Goal: Information Seeking & Learning: Find specific fact

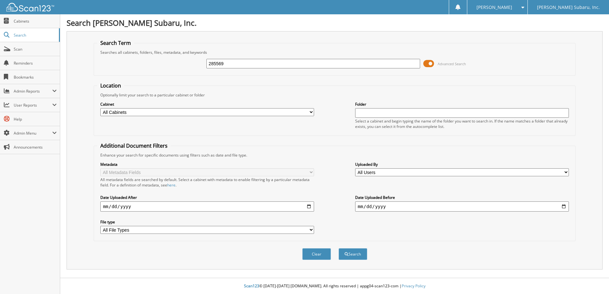
type input "285569"
click at [339, 248] on button "Search" at bounding box center [353, 254] width 29 height 12
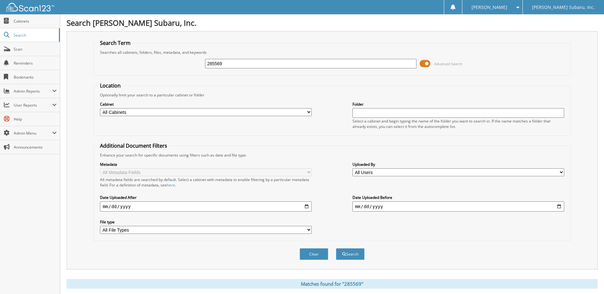
click at [429, 63] on span at bounding box center [425, 64] width 11 height 10
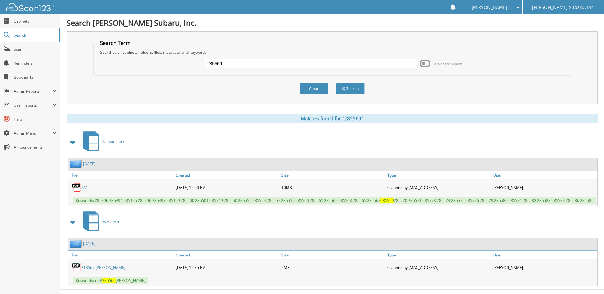
scroll to position [11, 0]
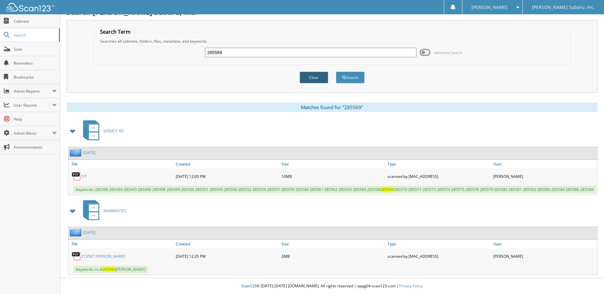
click at [310, 76] on button "Clear" at bounding box center [314, 78] width 29 height 12
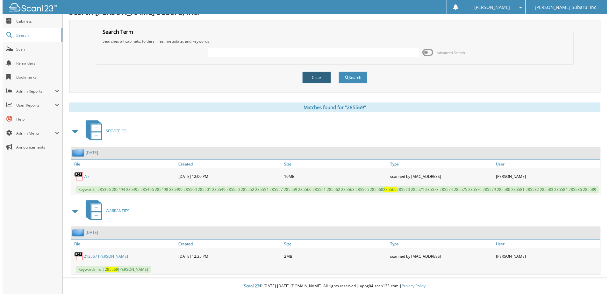
scroll to position [0, 0]
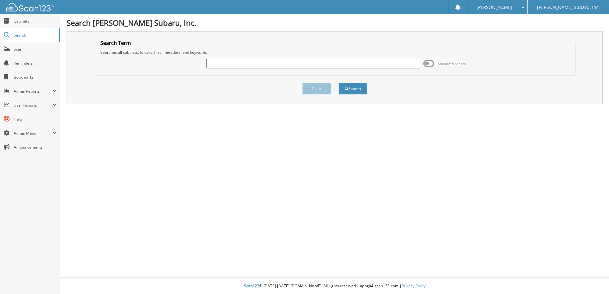
click at [262, 64] on input "text" at bounding box center [313, 64] width 214 height 10
type input "285669"
click at [339, 83] on button "Search" at bounding box center [353, 89] width 29 height 12
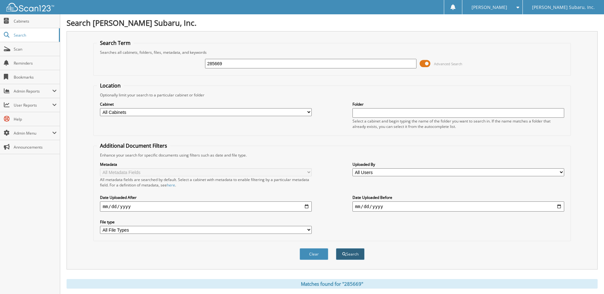
click at [342, 252] on button "Search" at bounding box center [350, 254] width 29 height 12
click at [428, 62] on span at bounding box center [425, 64] width 11 height 10
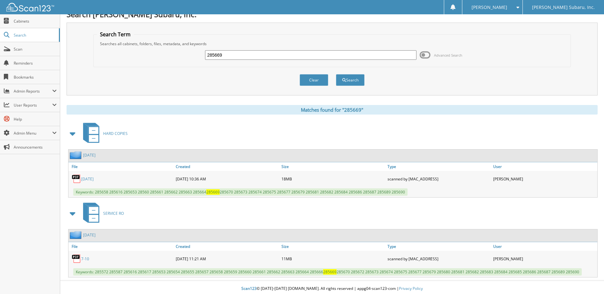
scroll to position [11, 0]
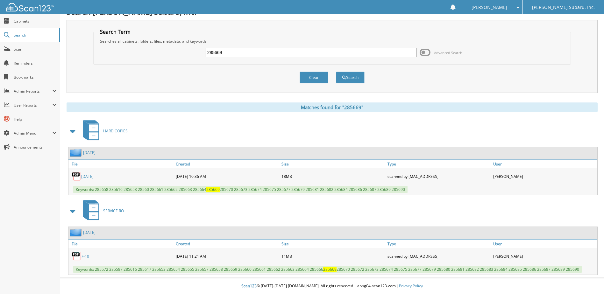
click at [92, 176] on link "[DATE]" at bounding box center [87, 176] width 12 height 5
